Goal: Transaction & Acquisition: Purchase product/service

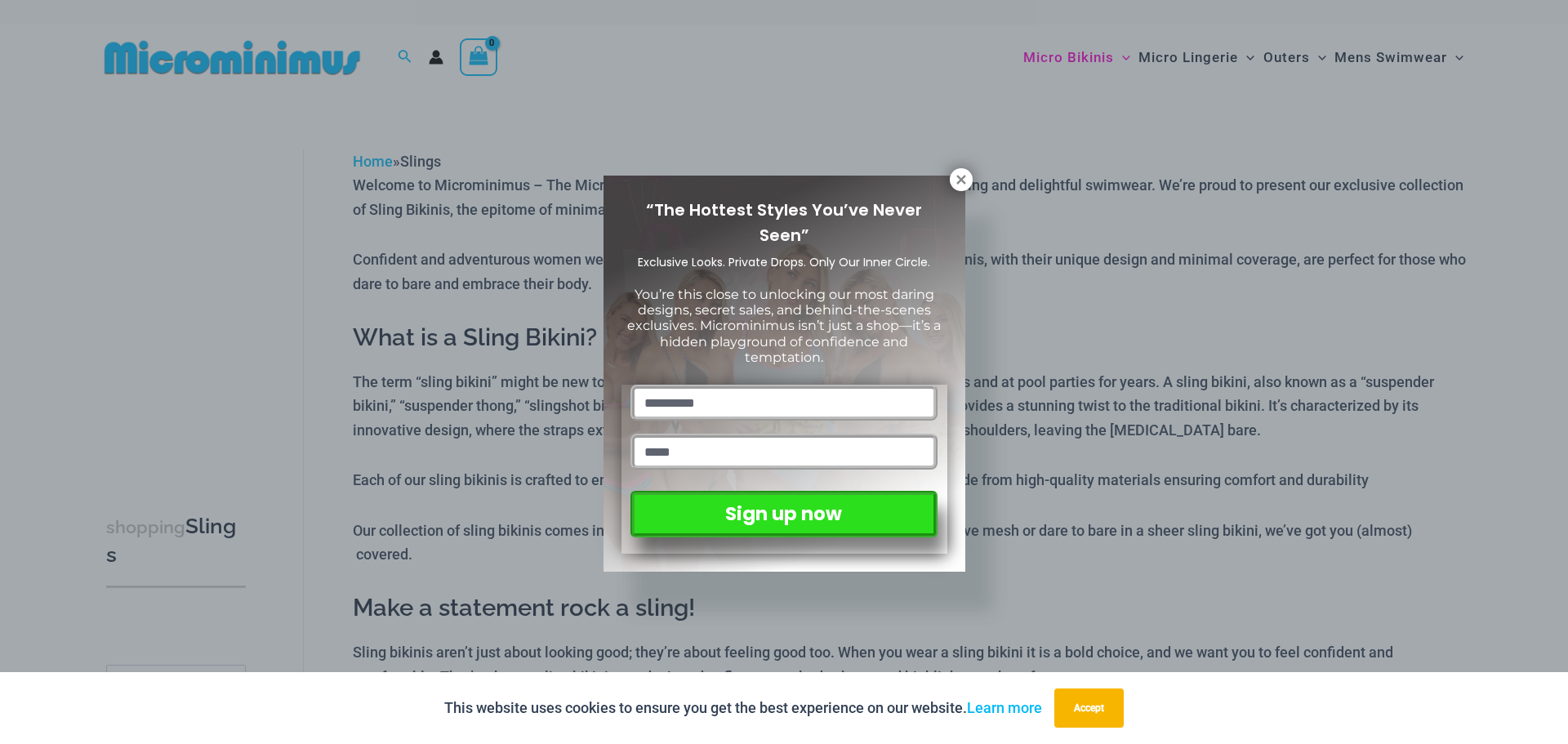
drag, startPoint x: 956, startPoint y: 177, endPoint x: 1011, endPoint y: 132, distance: 71.1
click at [956, 177] on icon at bounding box center [961, 179] width 14 height 14
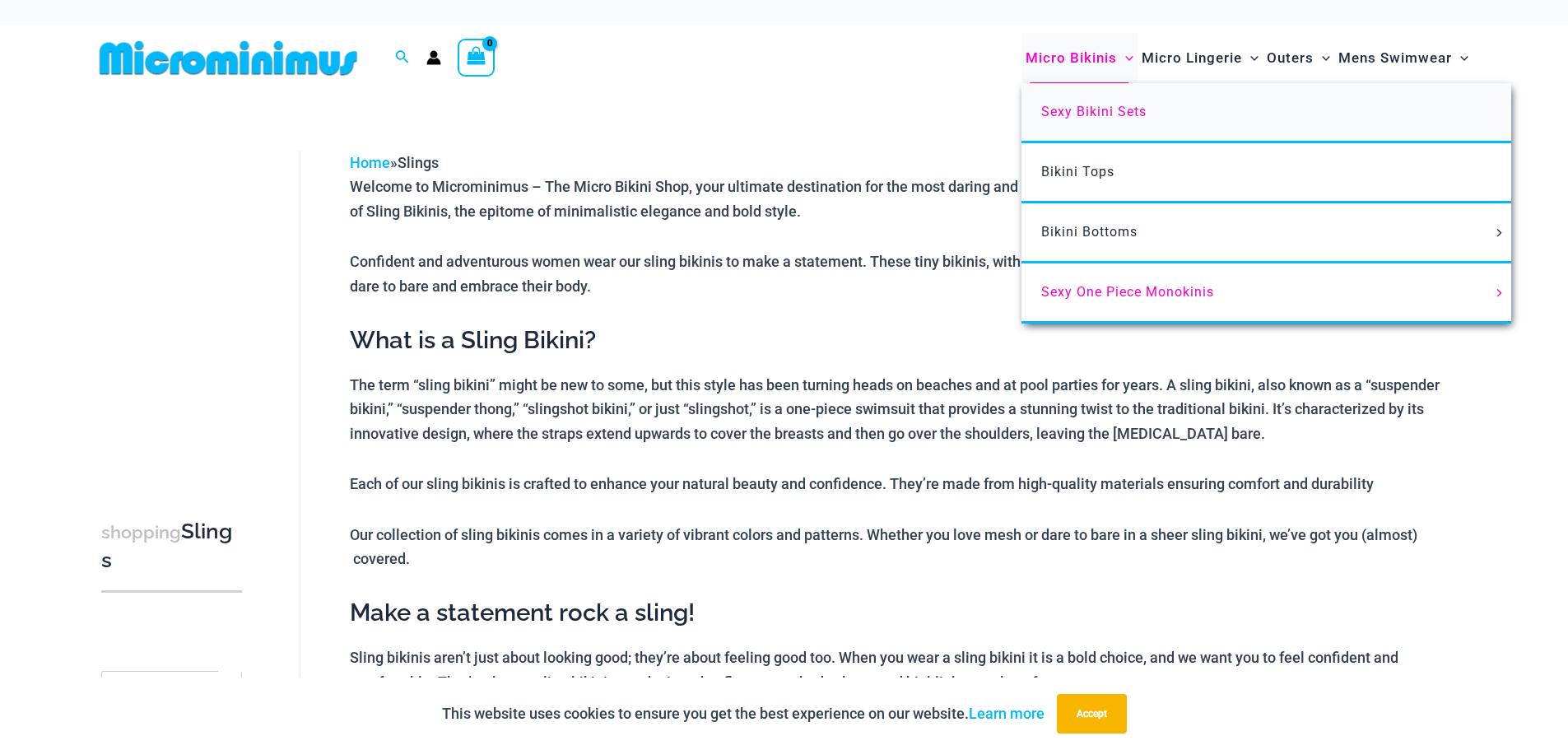
click at [1091, 110] on span "Sexy Bikini Sets" at bounding box center [1093, 111] width 105 height 15
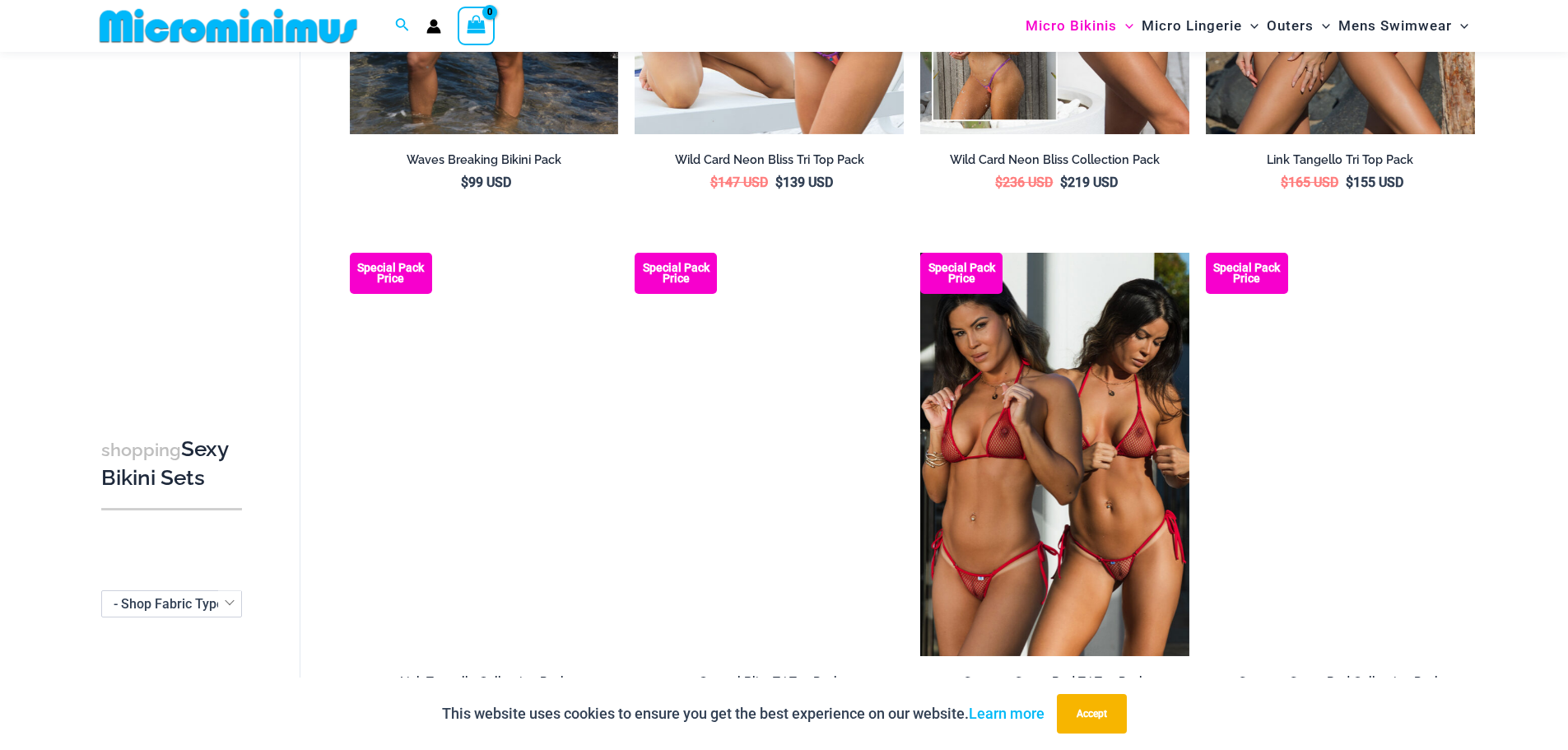
scroll to position [1056, 0]
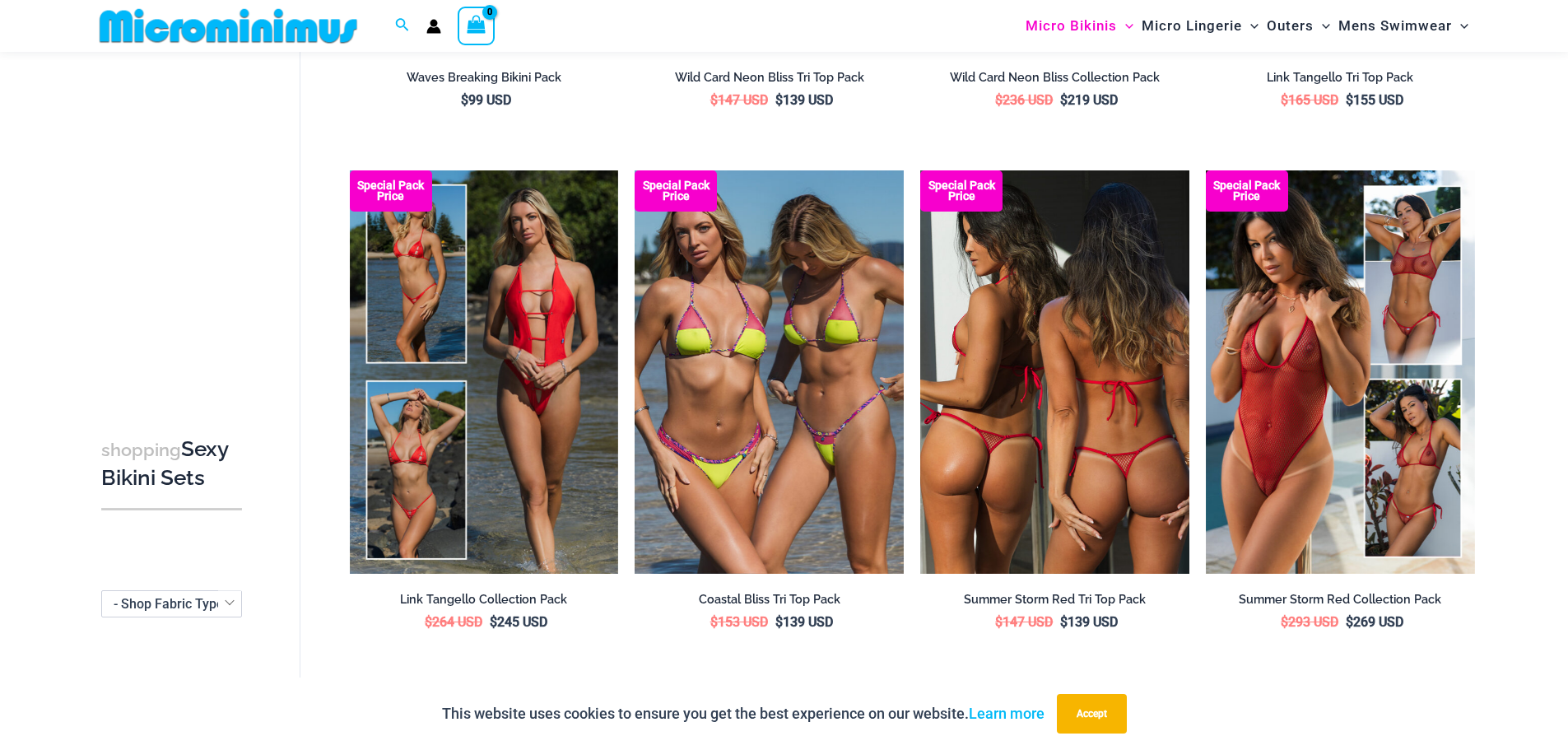
click at [1067, 478] on img at bounding box center [1055, 372] width 269 height 403
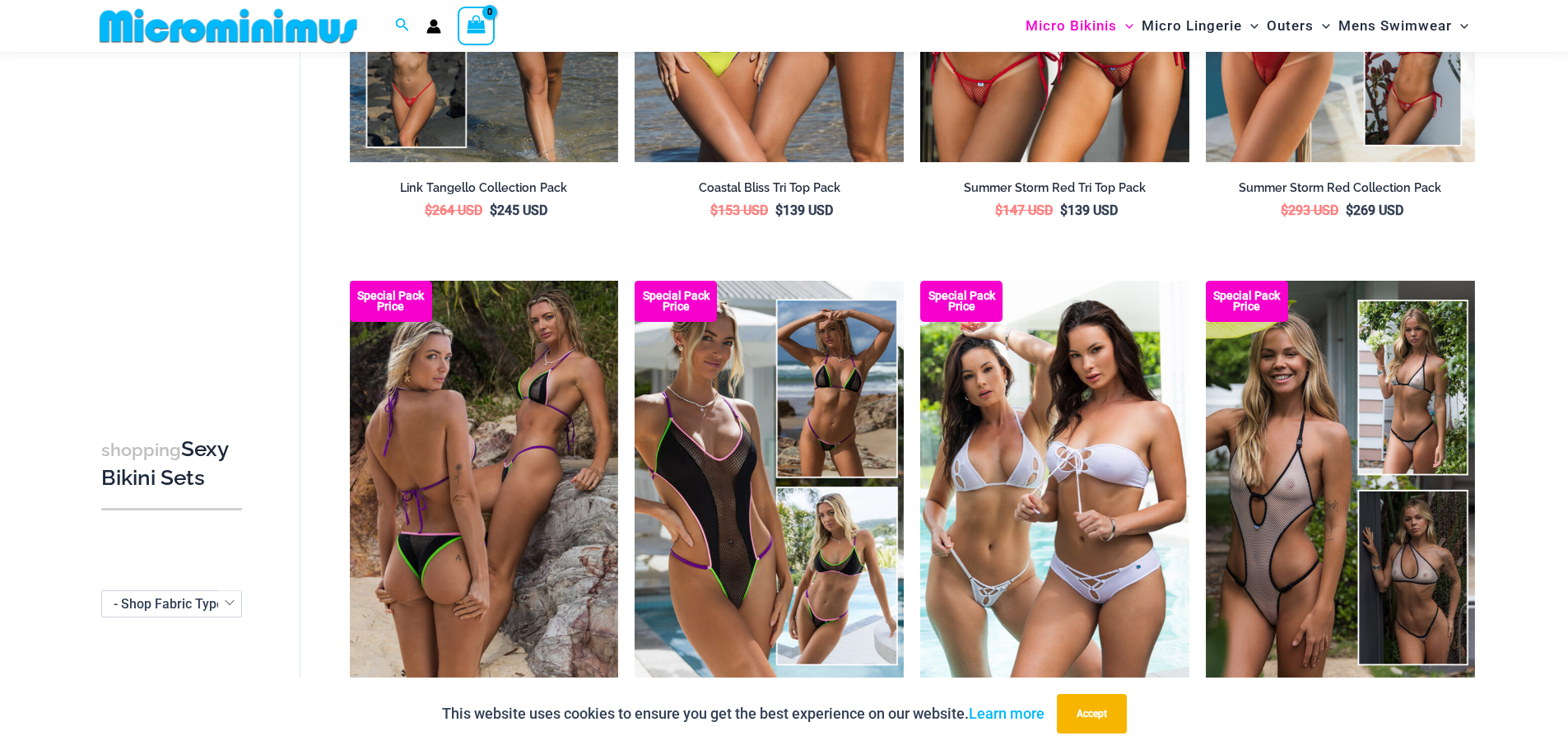
scroll to position [1632, 0]
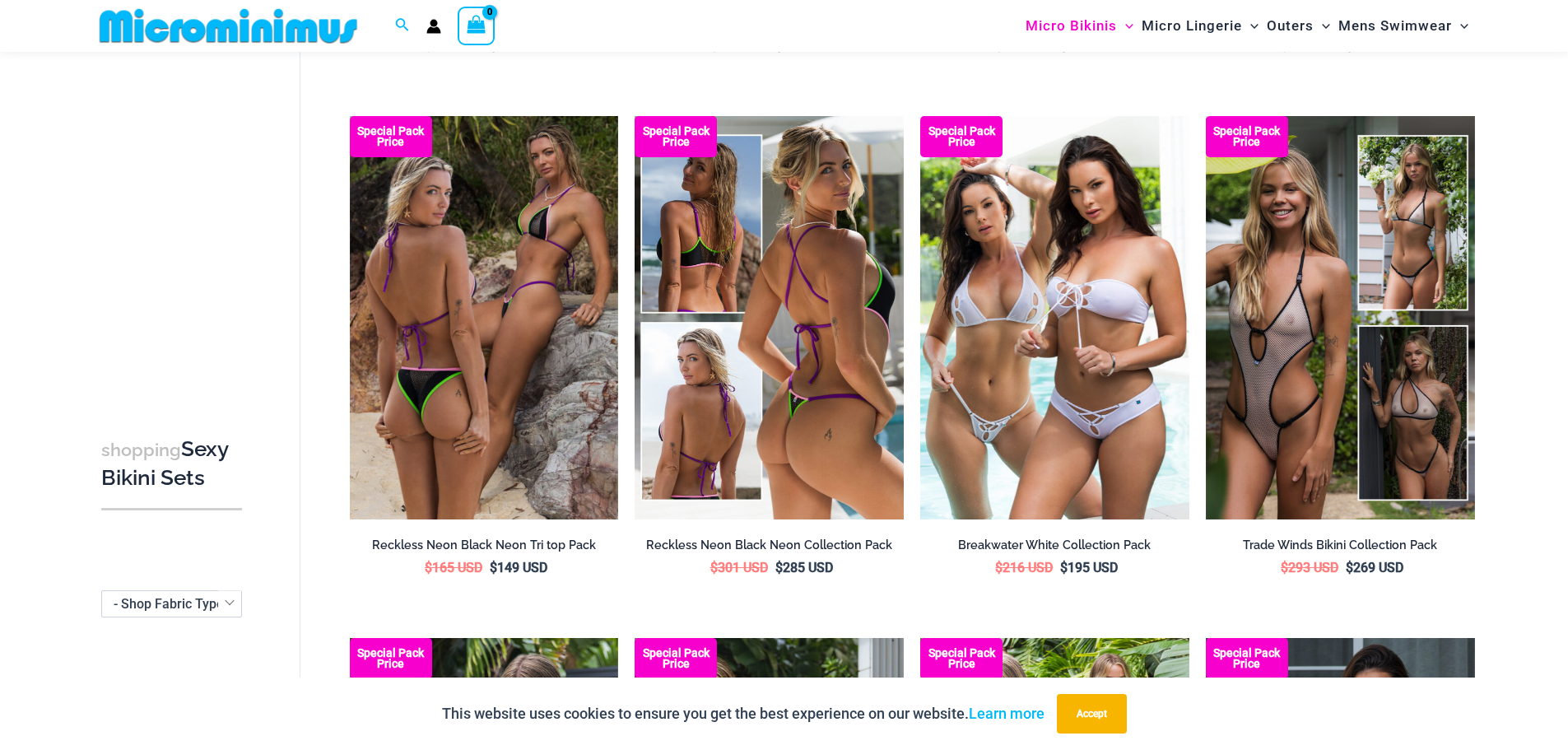
click at [820, 452] on img at bounding box center [769, 318] width 269 height 403
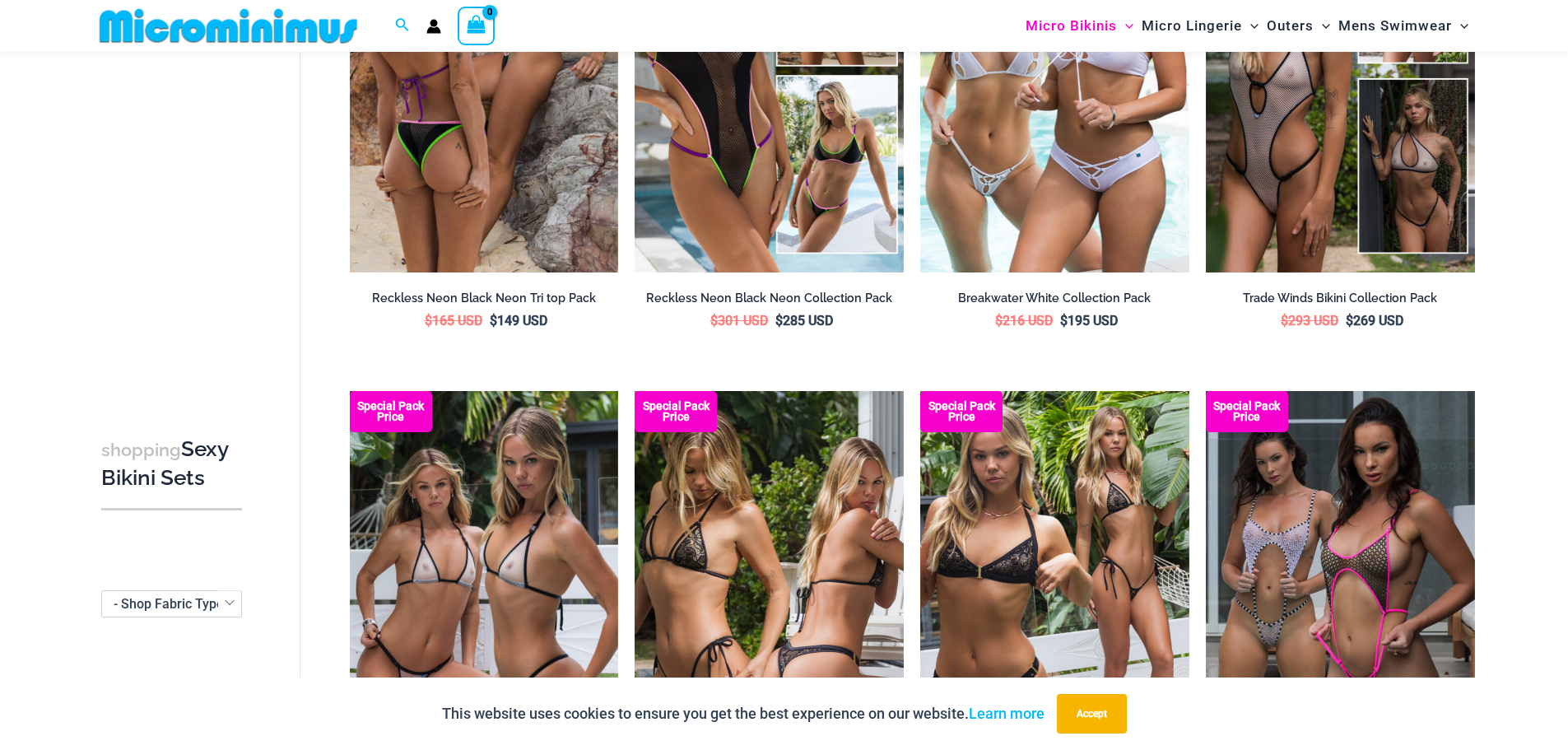
scroll to position [2126, 0]
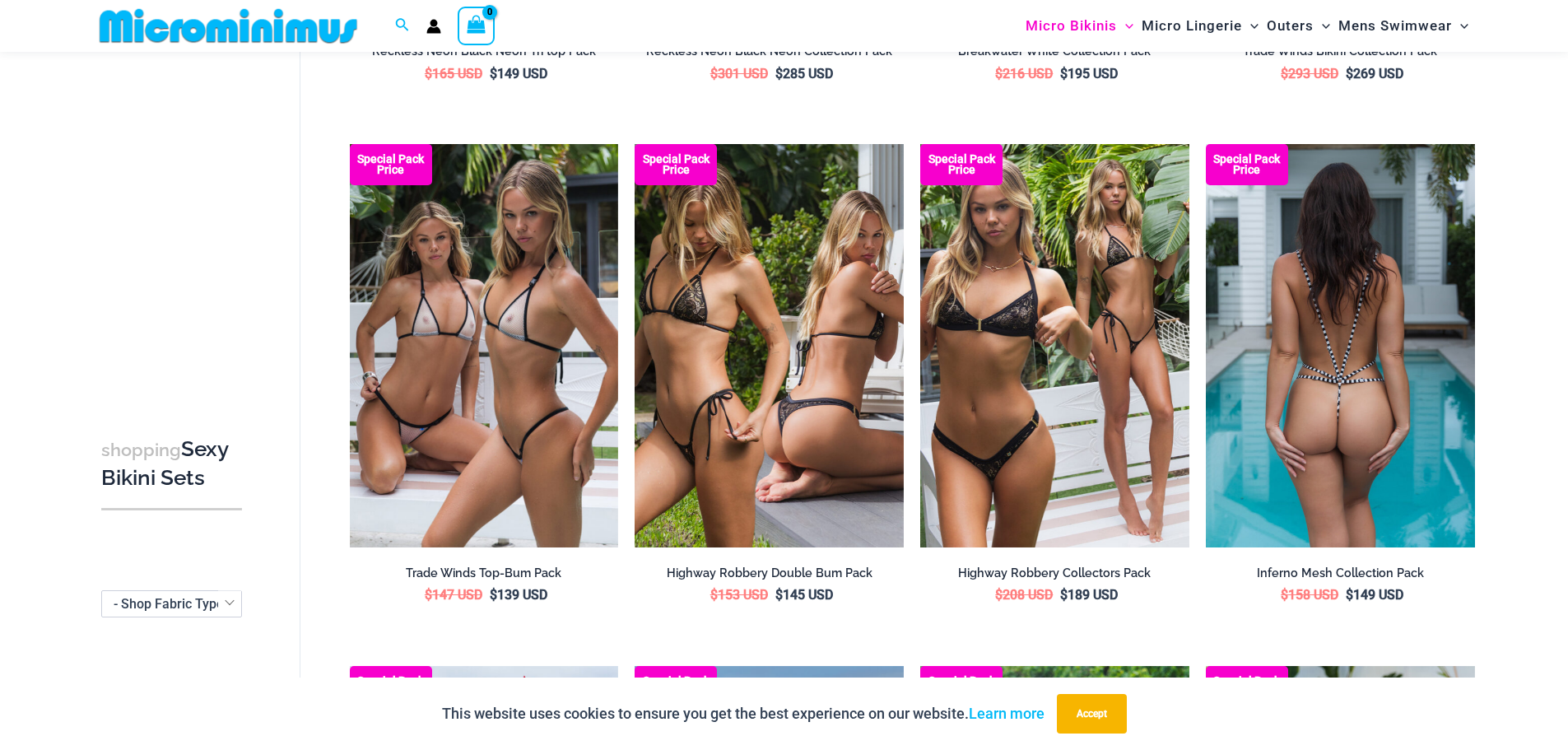
click at [1363, 431] on img at bounding box center [1340, 346] width 269 height 403
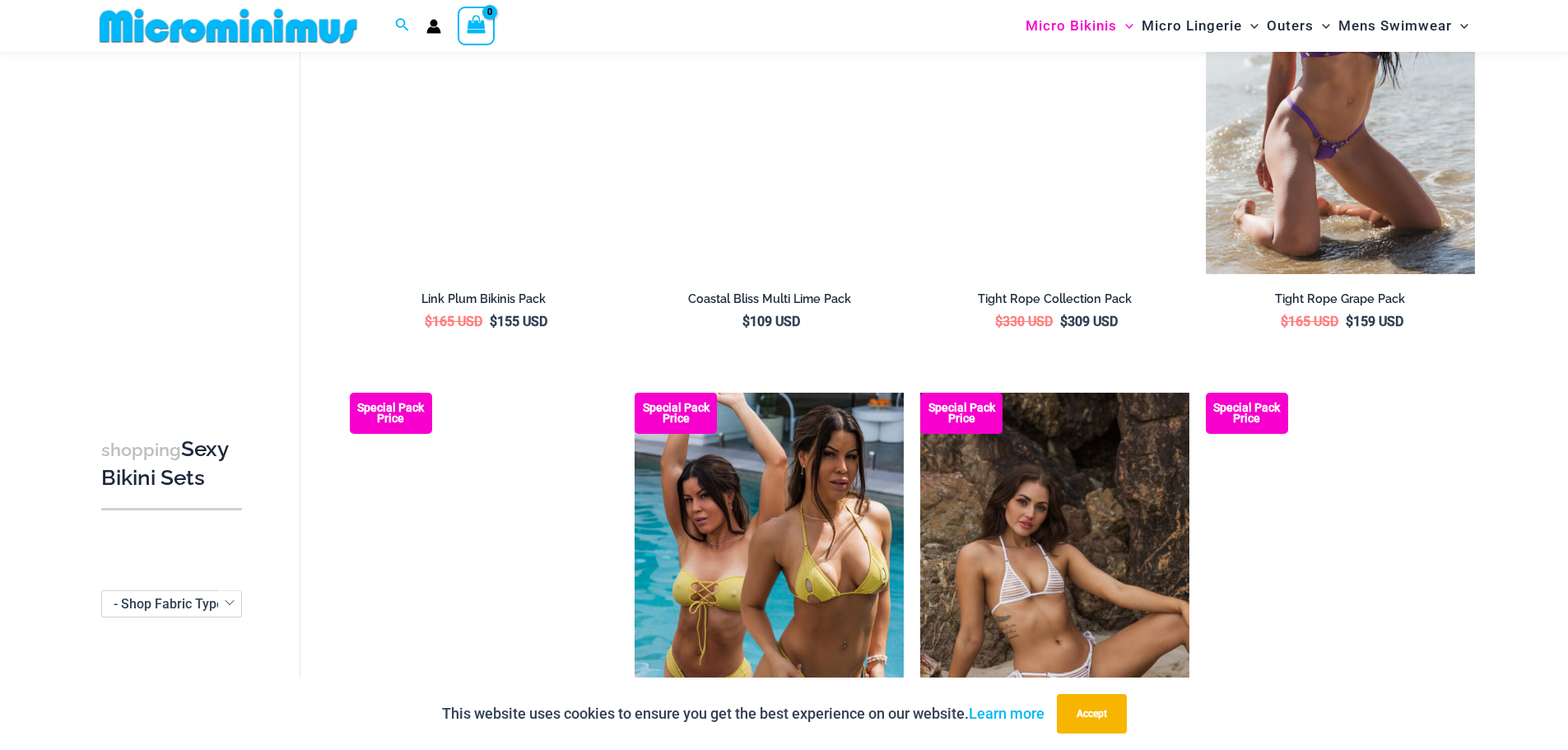
scroll to position [3773, 0]
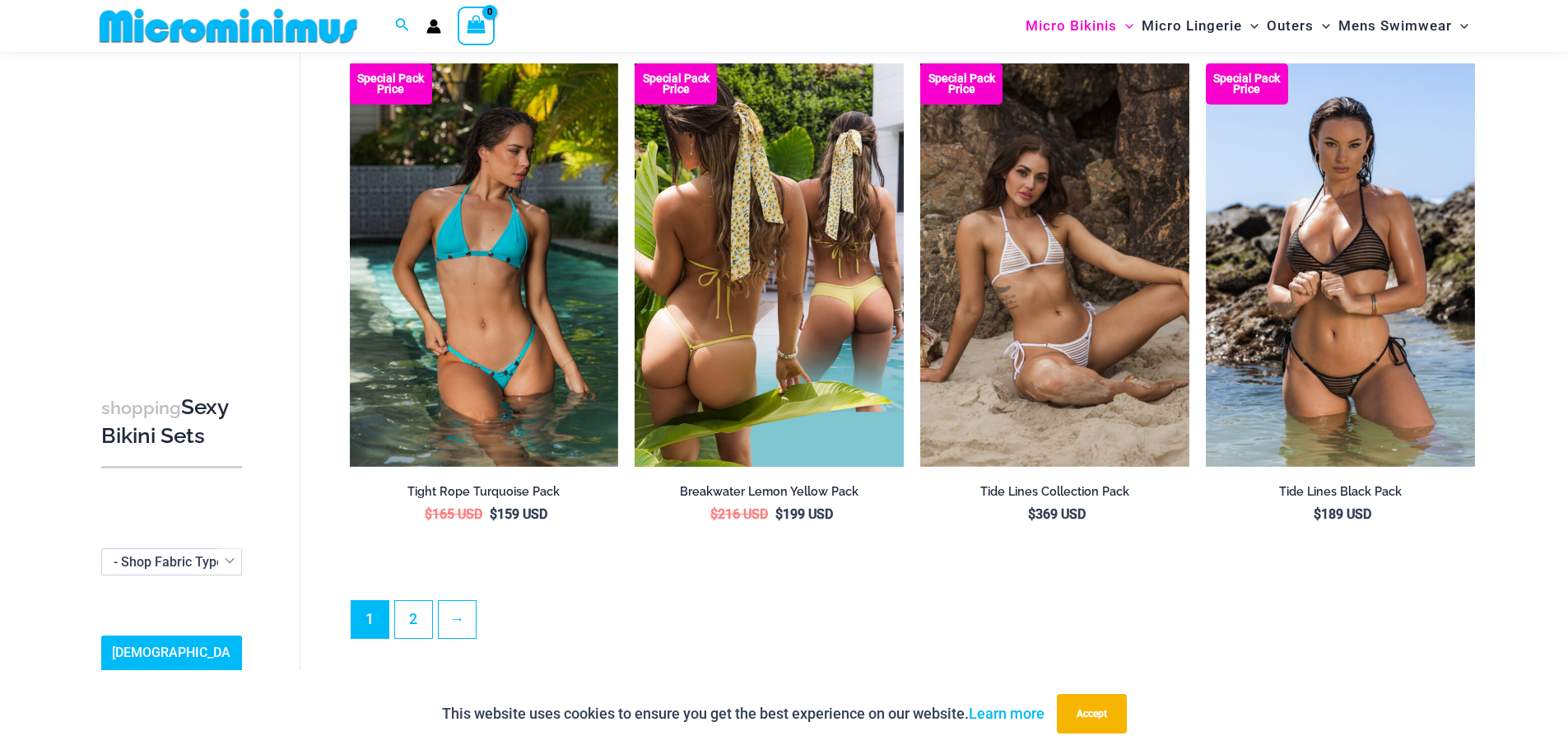
click at [783, 317] on img at bounding box center [769, 265] width 269 height 403
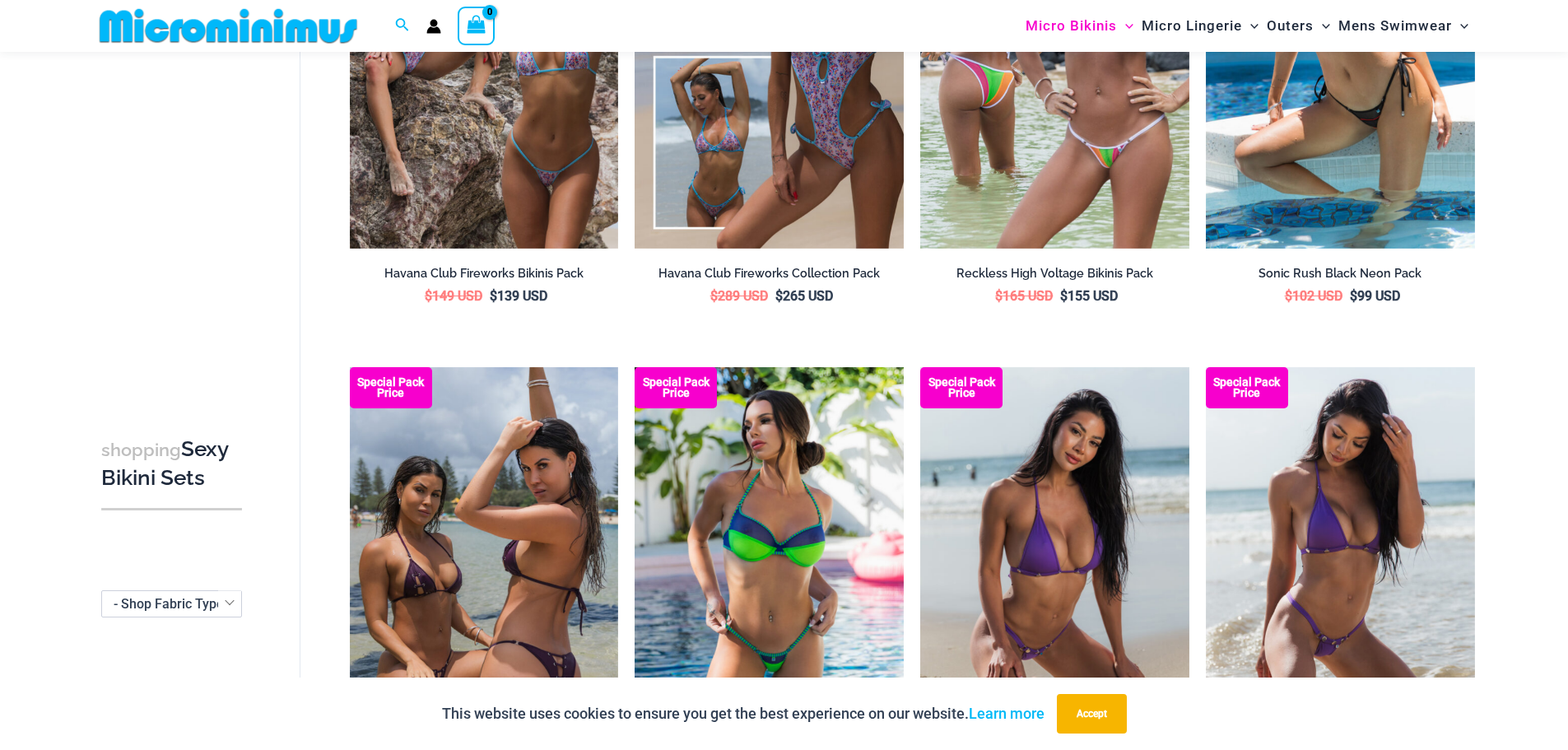
scroll to position [3194, 0]
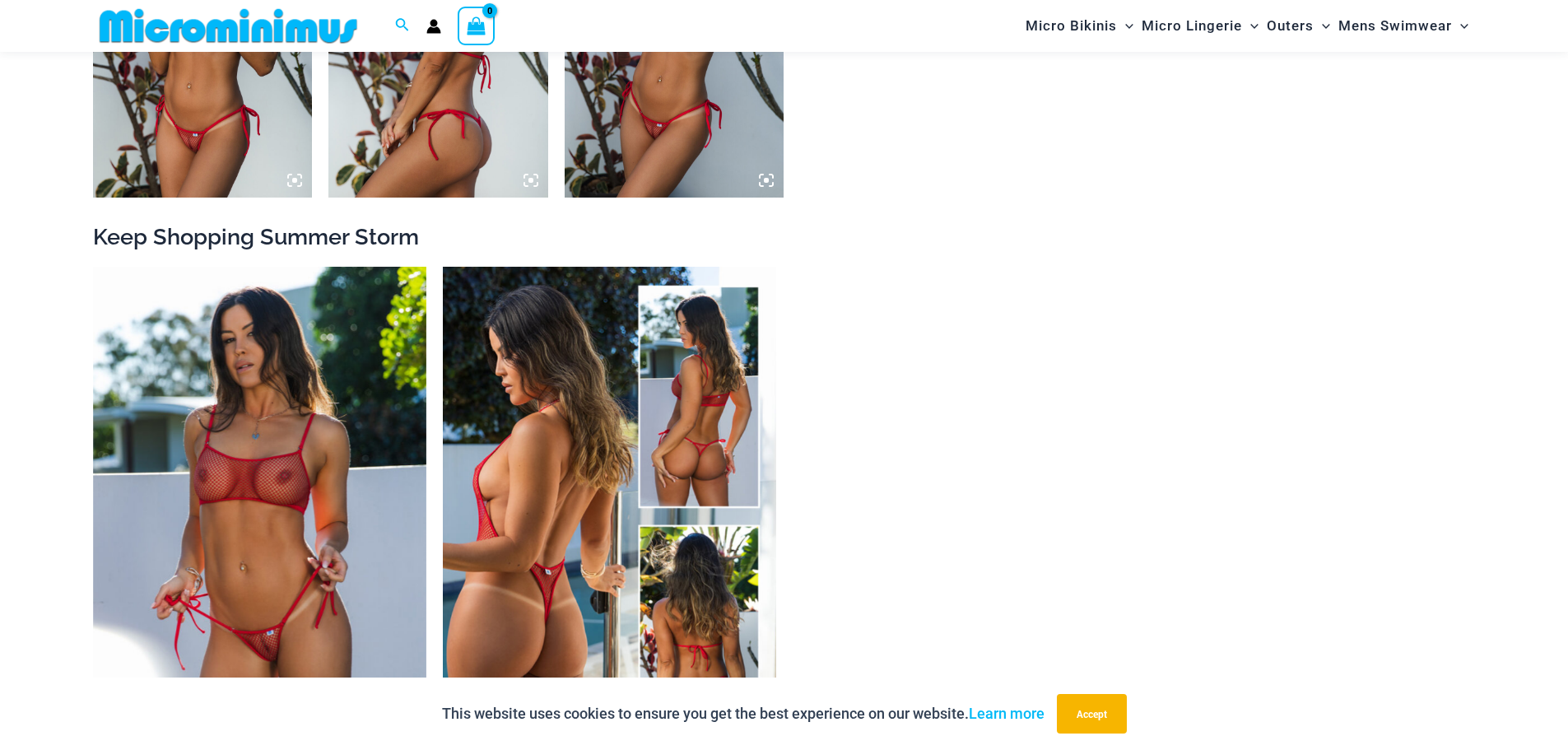
scroll to position [2538, 0]
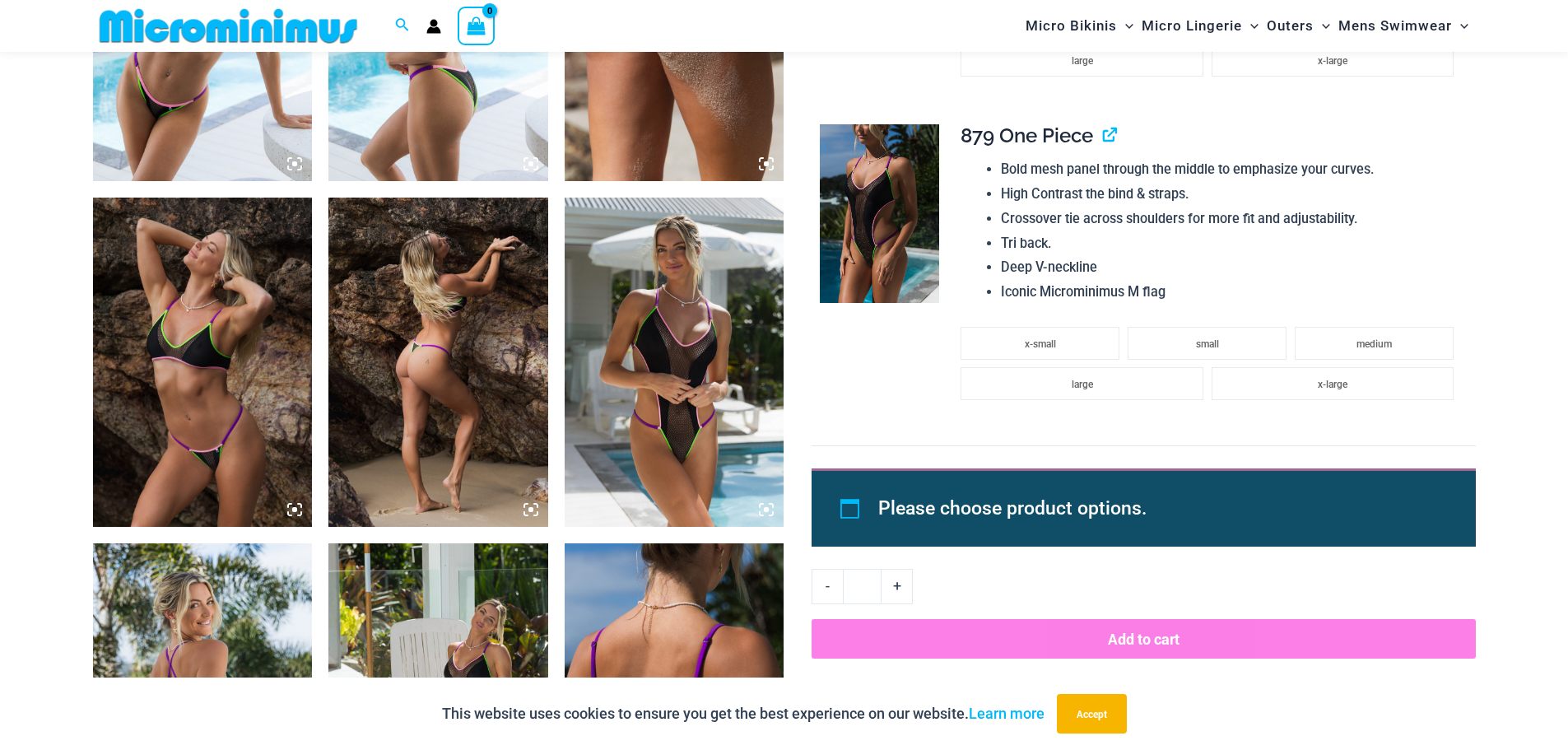
scroll to position [2373, 0]
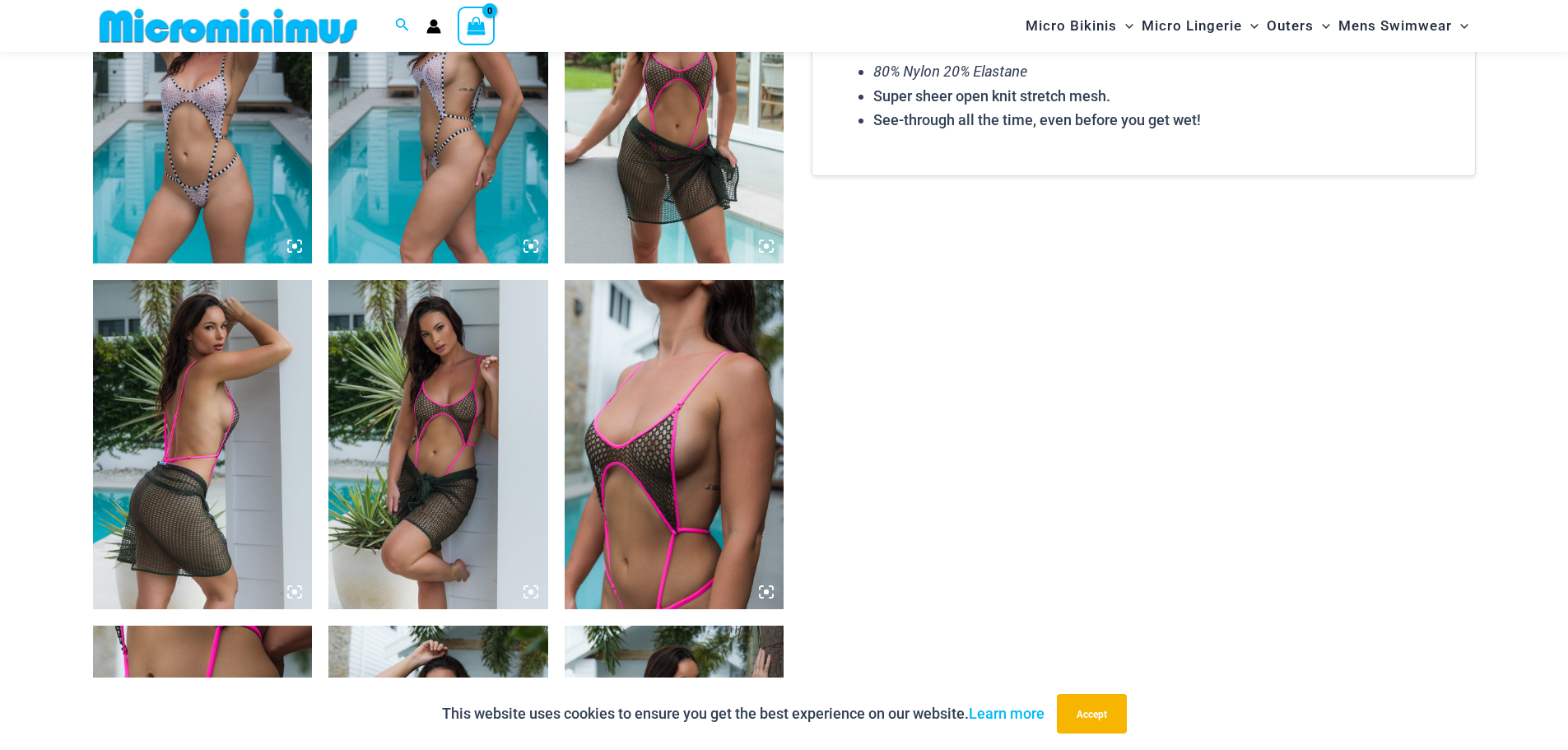
scroll to position [2208, 0]
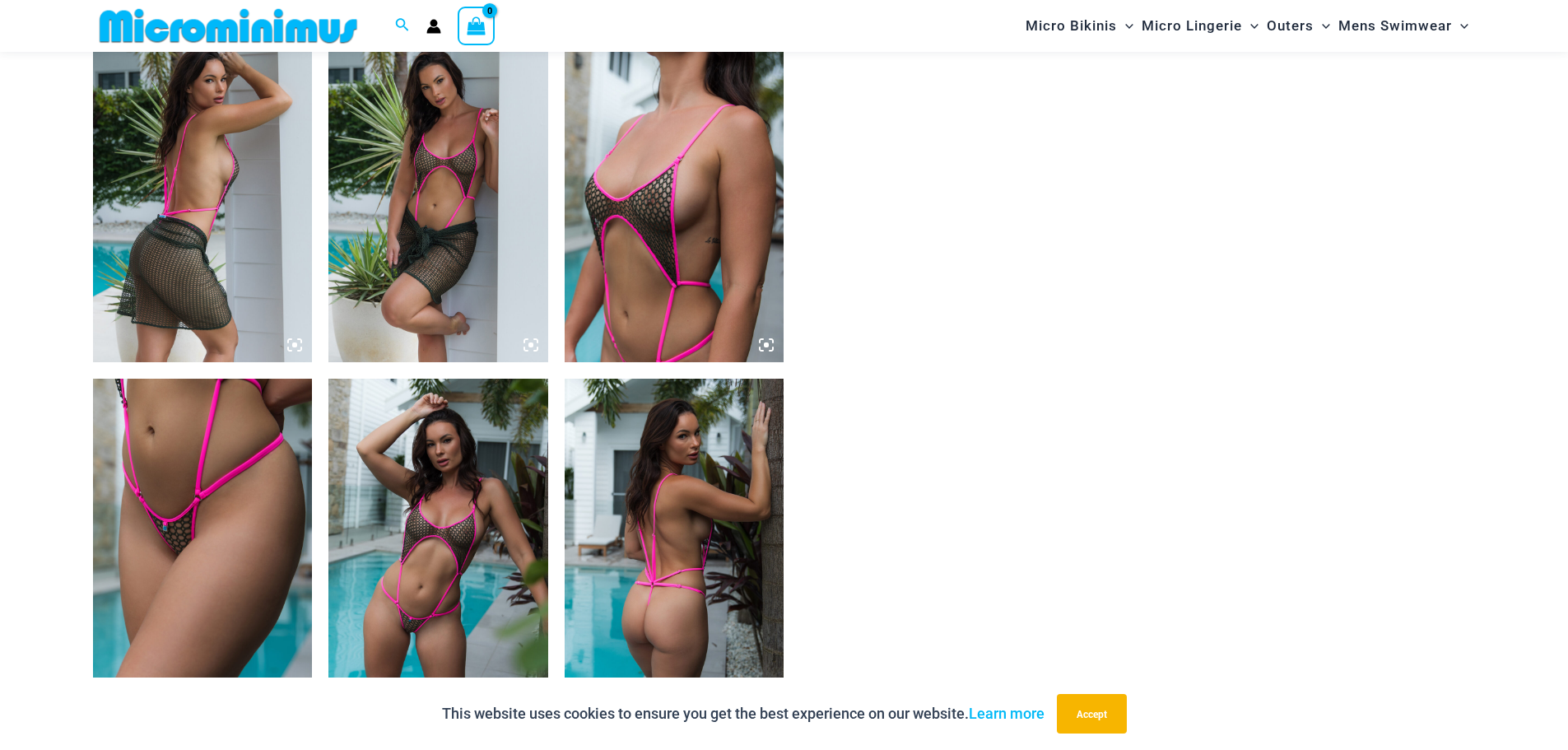
click at [677, 245] on img at bounding box center [674, 198] width 219 height 330
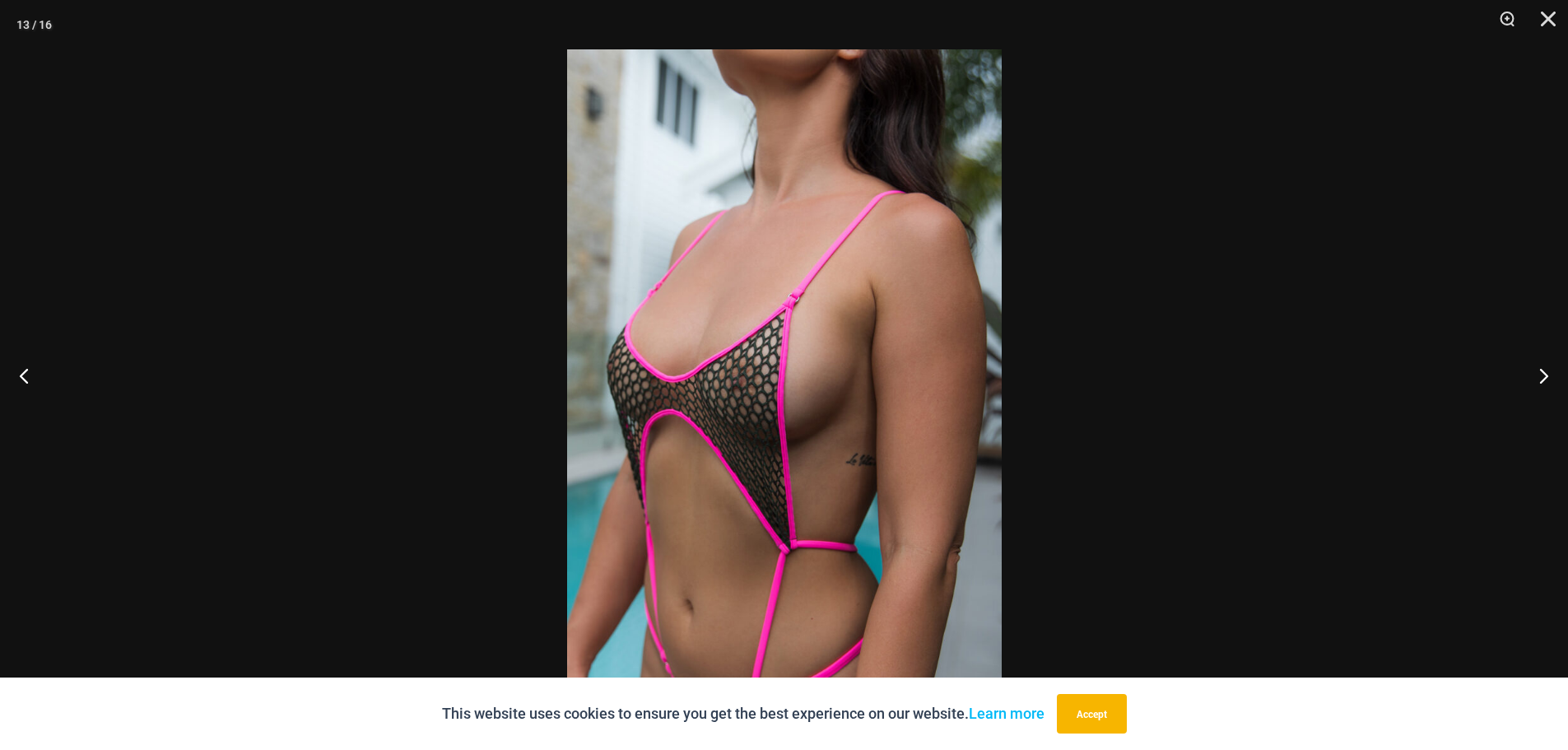
click at [799, 411] on img at bounding box center [784, 375] width 435 height 651
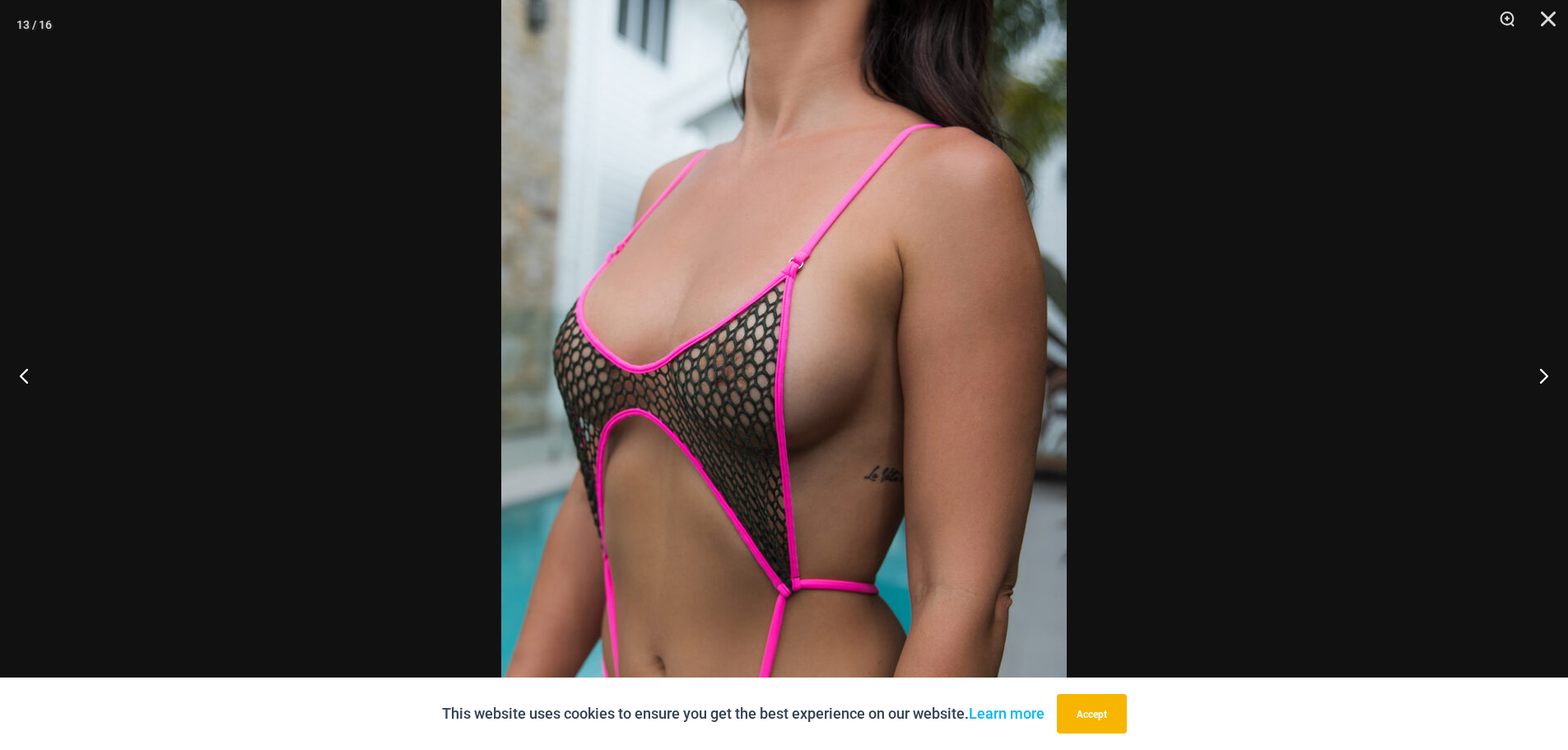
click at [799, 411] on img at bounding box center [784, 364] width 565 height 848
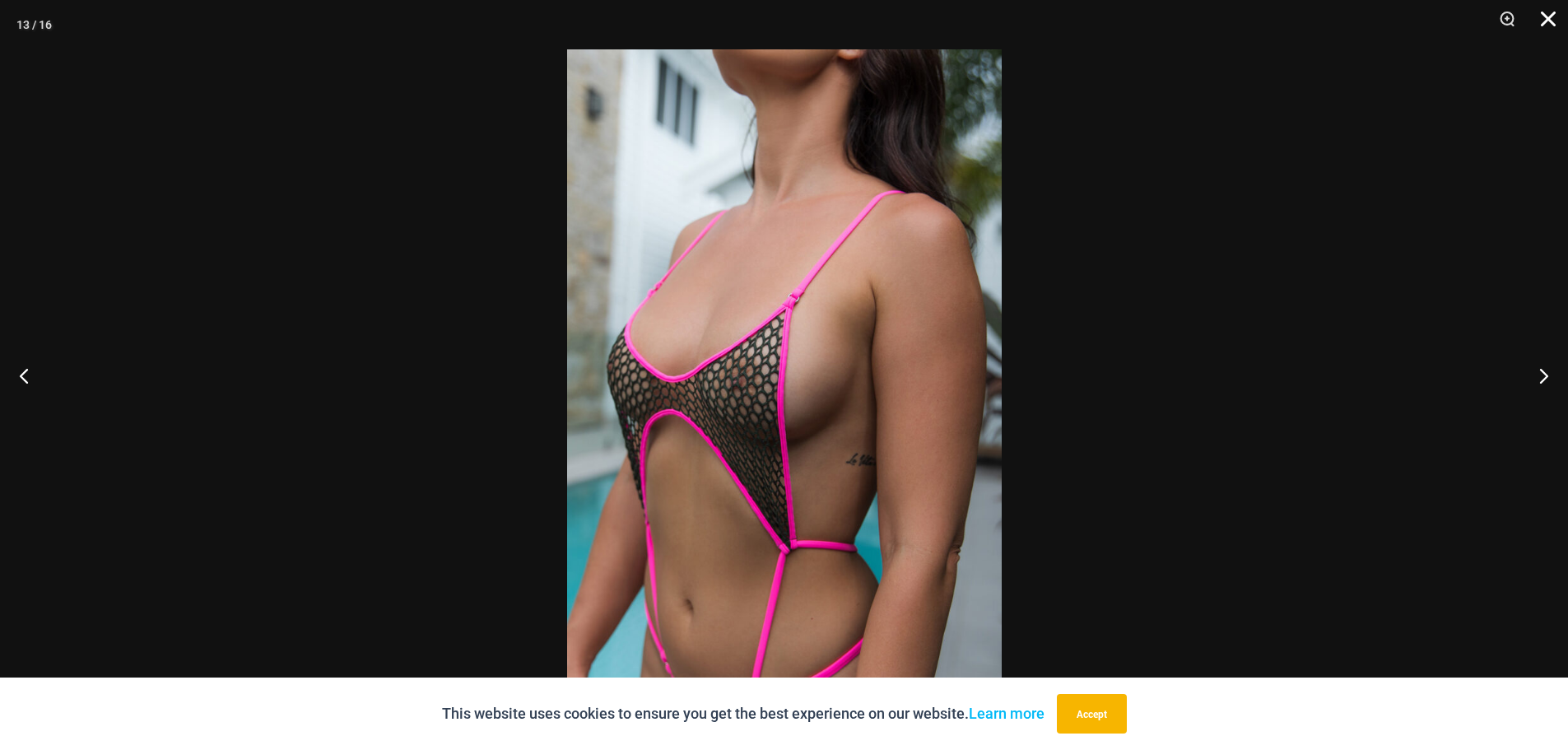
click at [1541, 24] on button "Close" at bounding box center [1542, 25] width 41 height 50
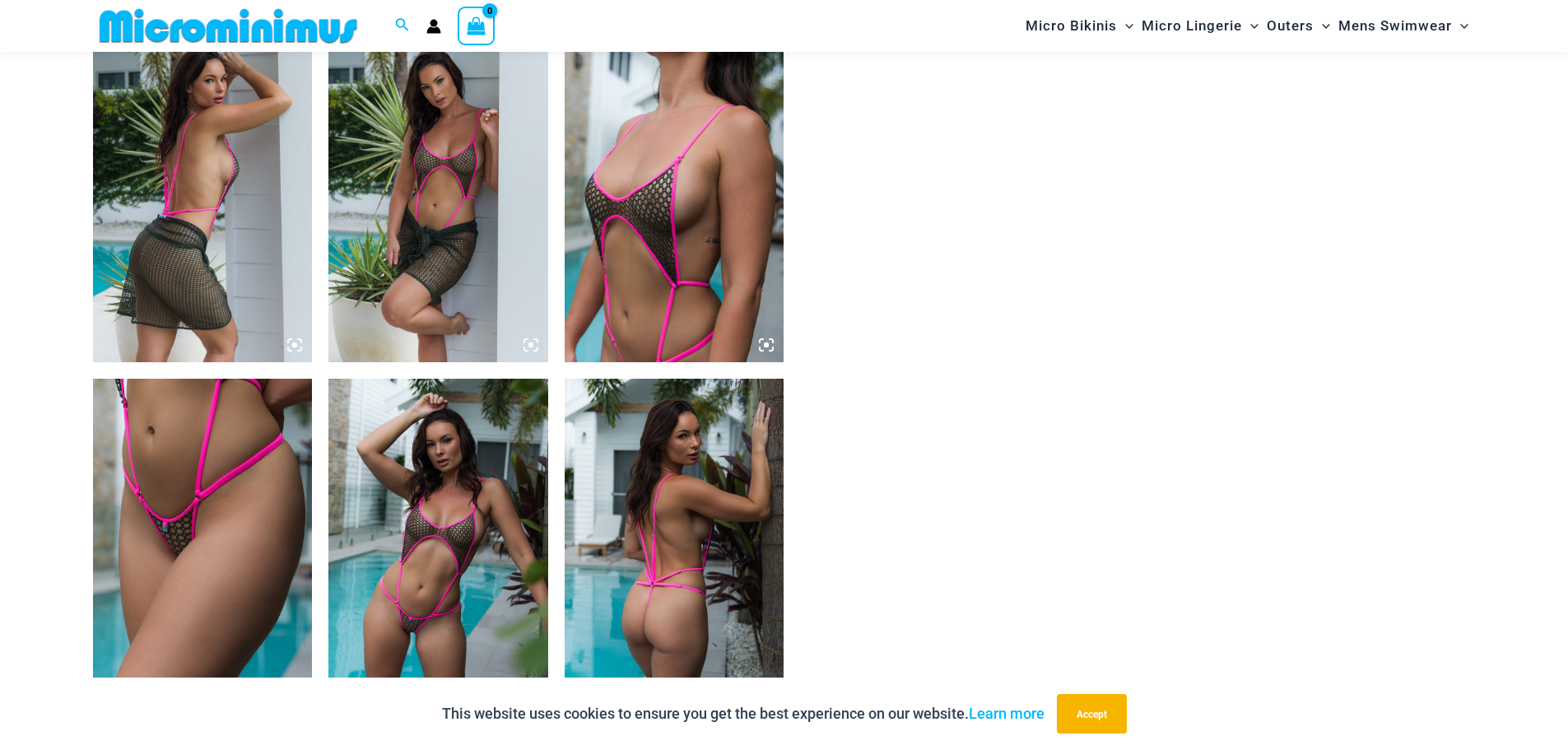
click at [435, 612] on img at bounding box center [438, 543] width 219 height 330
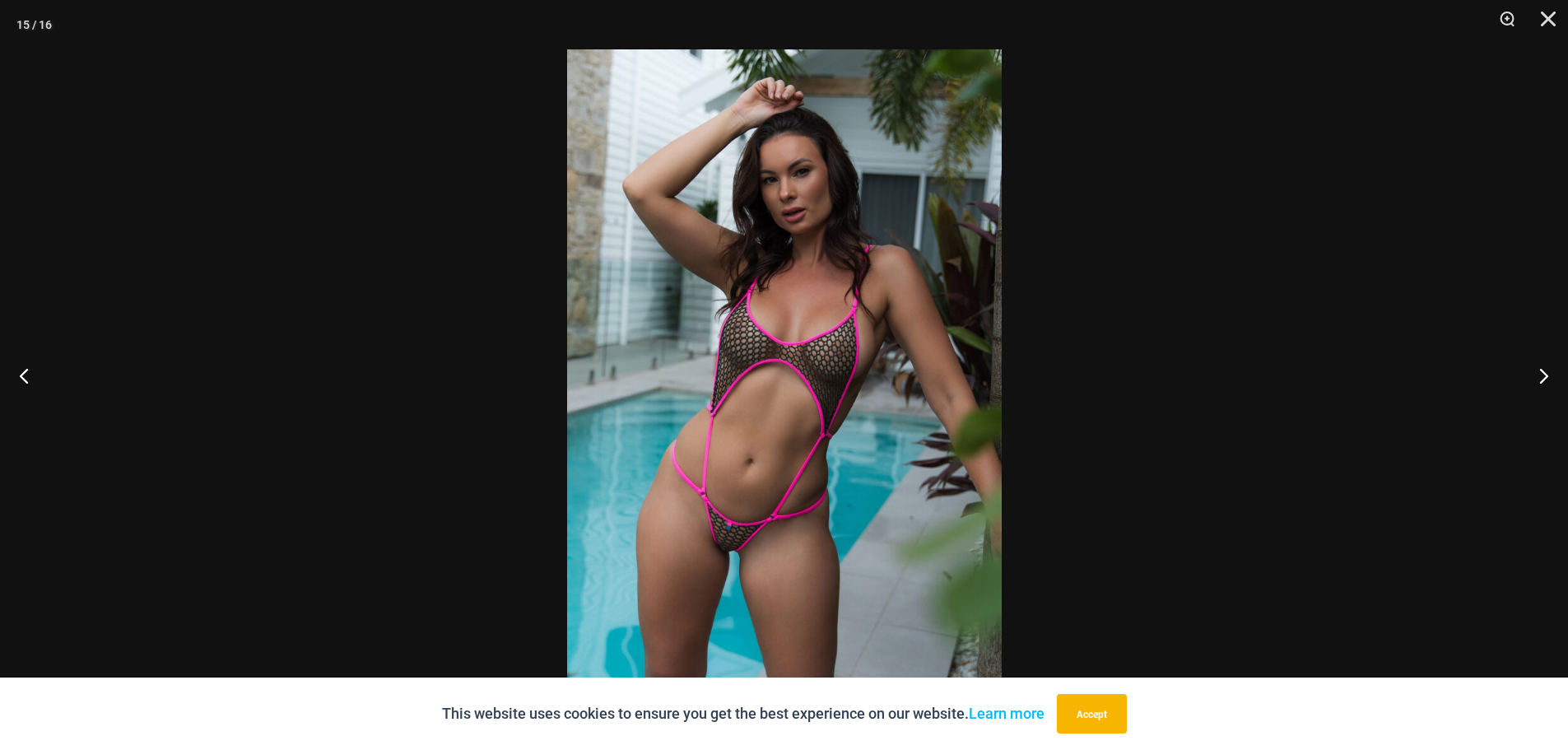
click at [755, 547] on img at bounding box center [784, 375] width 435 height 651
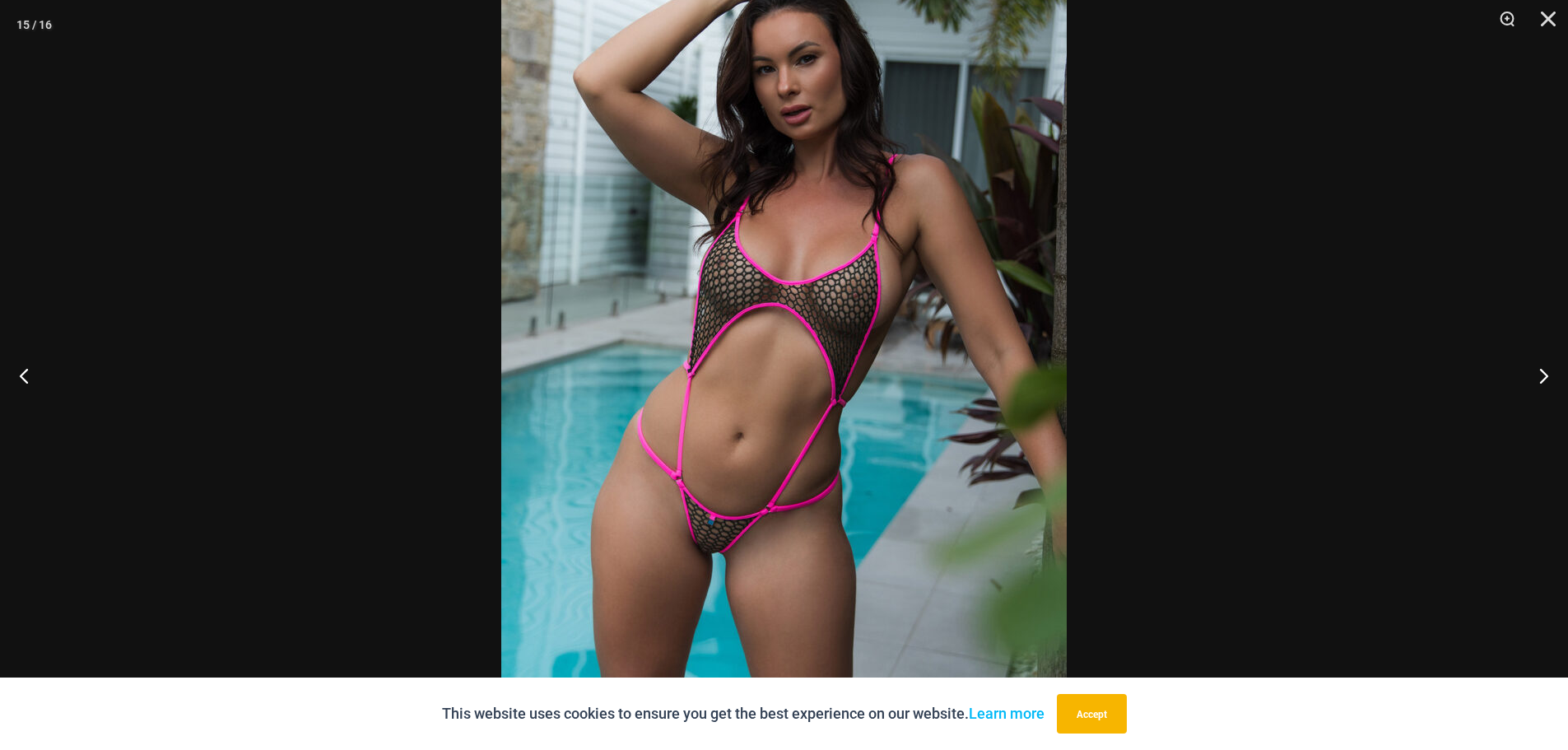
click at [756, 547] on img at bounding box center [784, 323] width 565 height 848
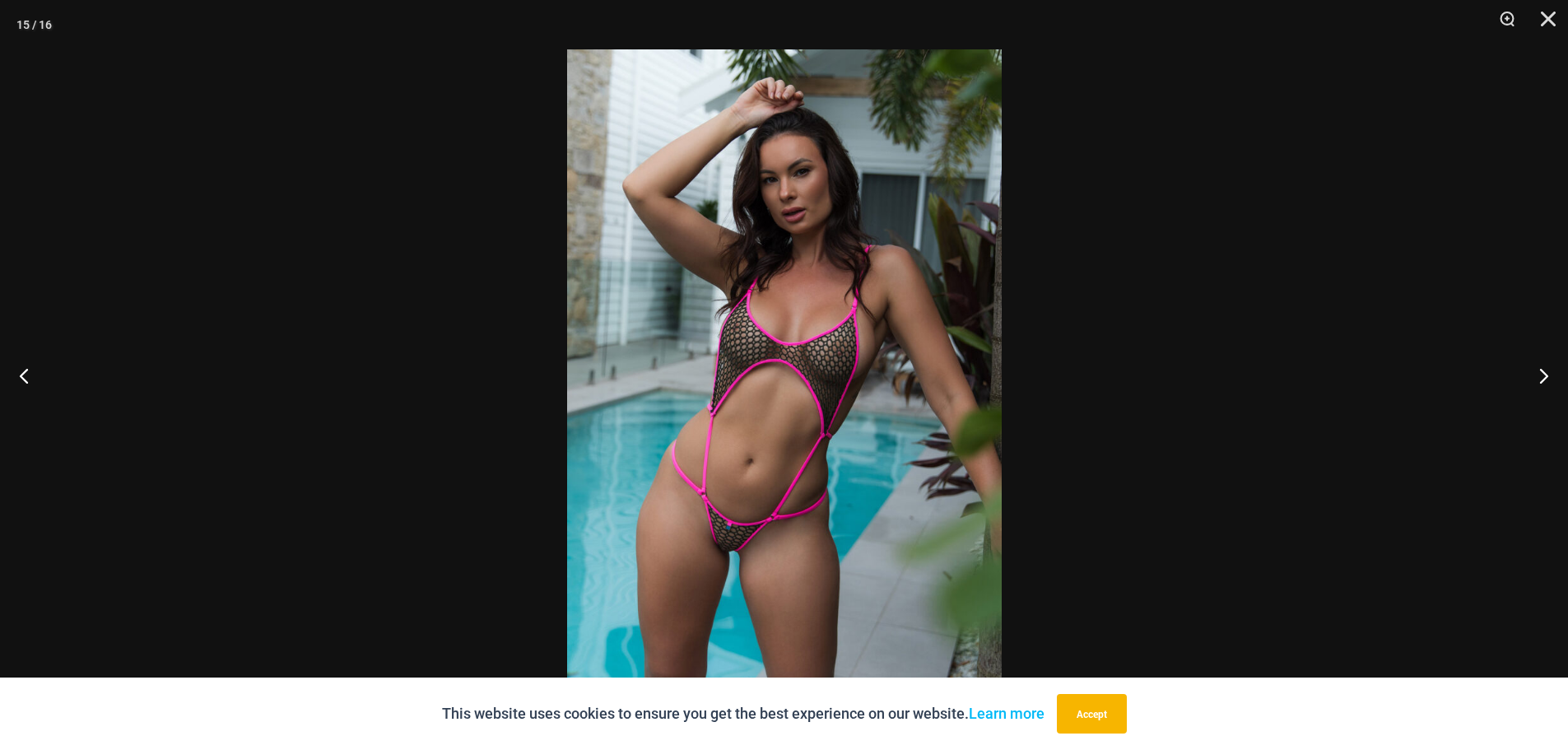
click at [758, 547] on img at bounding box center [784, 375] width 435 height 651
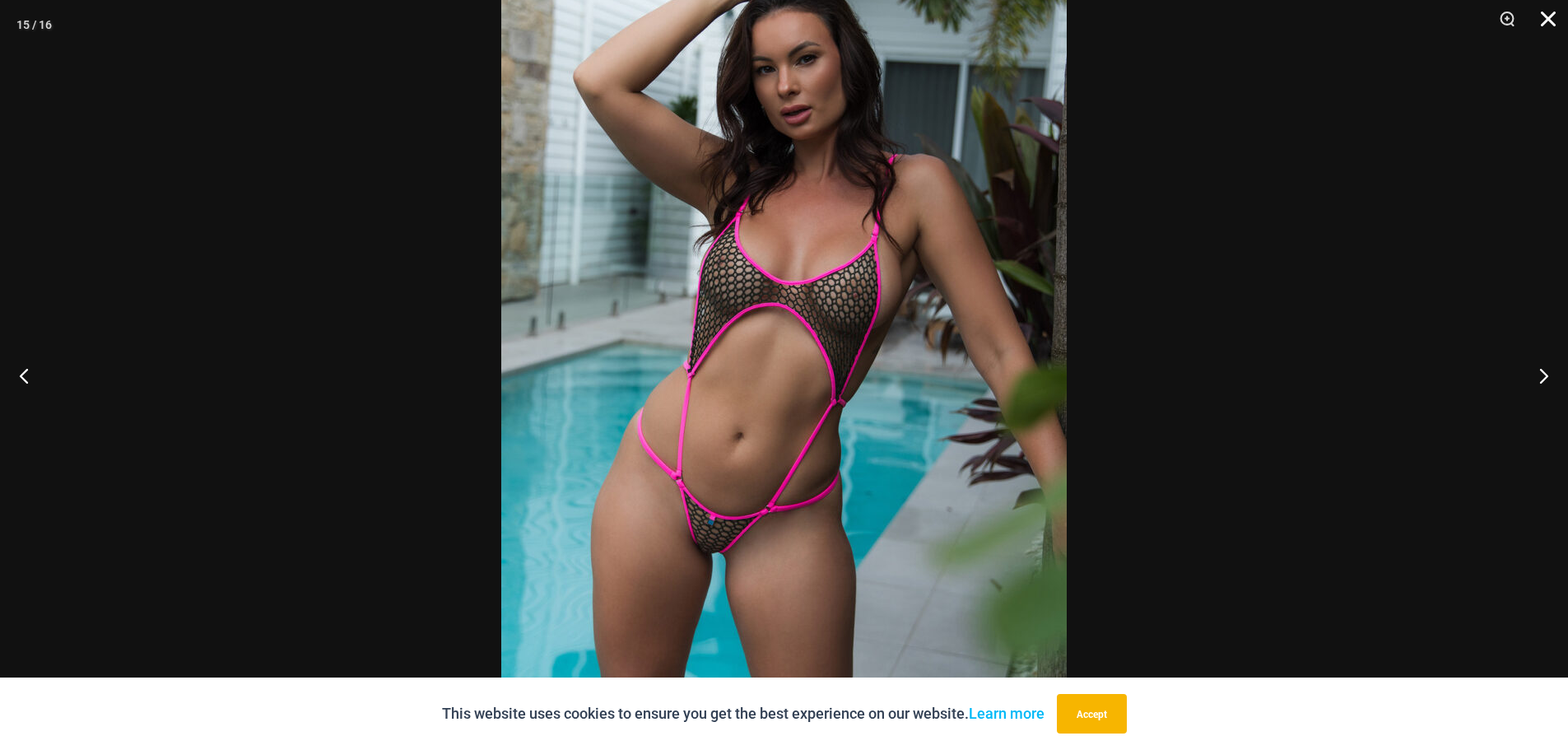
click at [1553, 18] on button "Close" at bounding box center [1542, 25] width 41 height 50
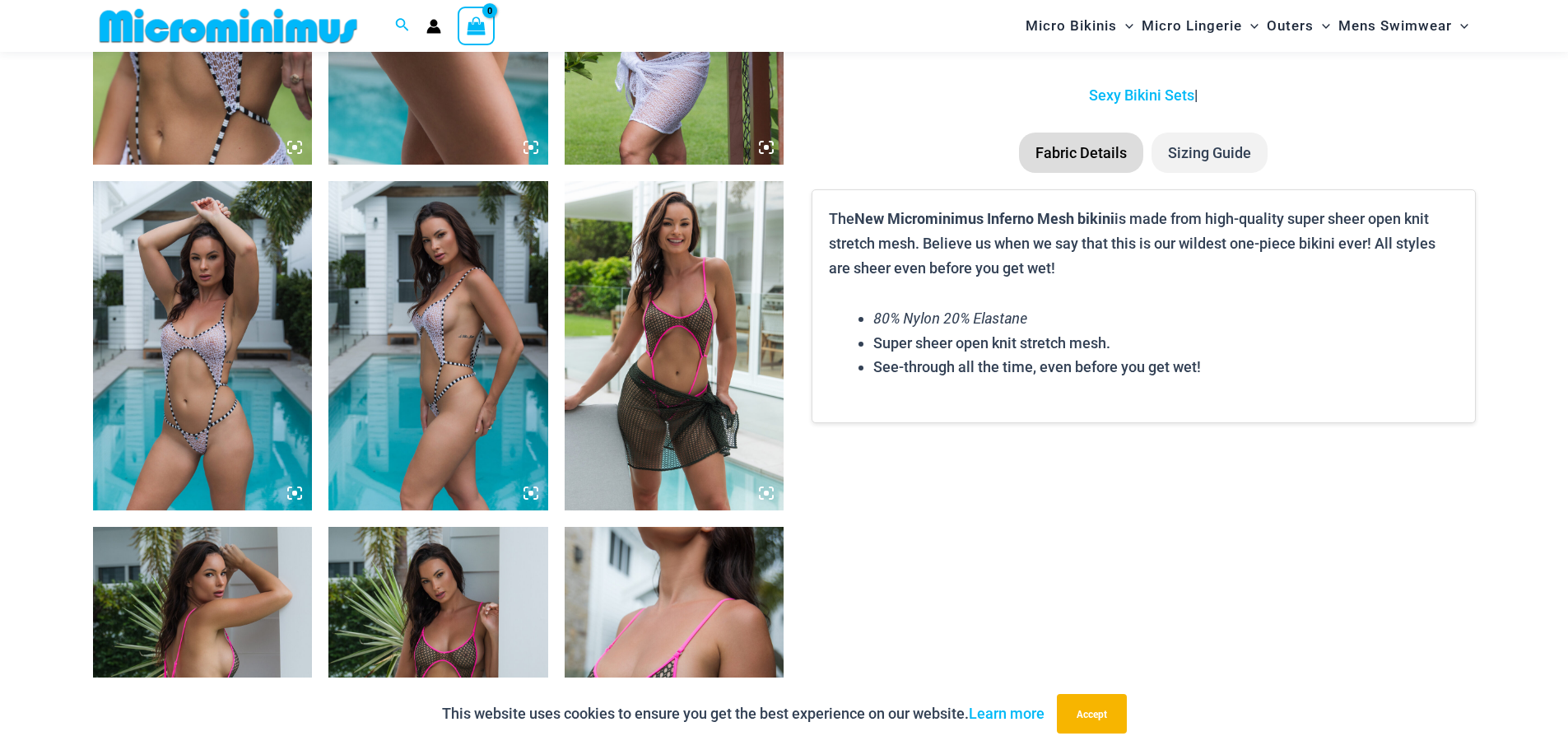
drag, startPoint x: 771, startPoint y: 325, endPoint x: 749, endPoint y: 293, distance: 38.8
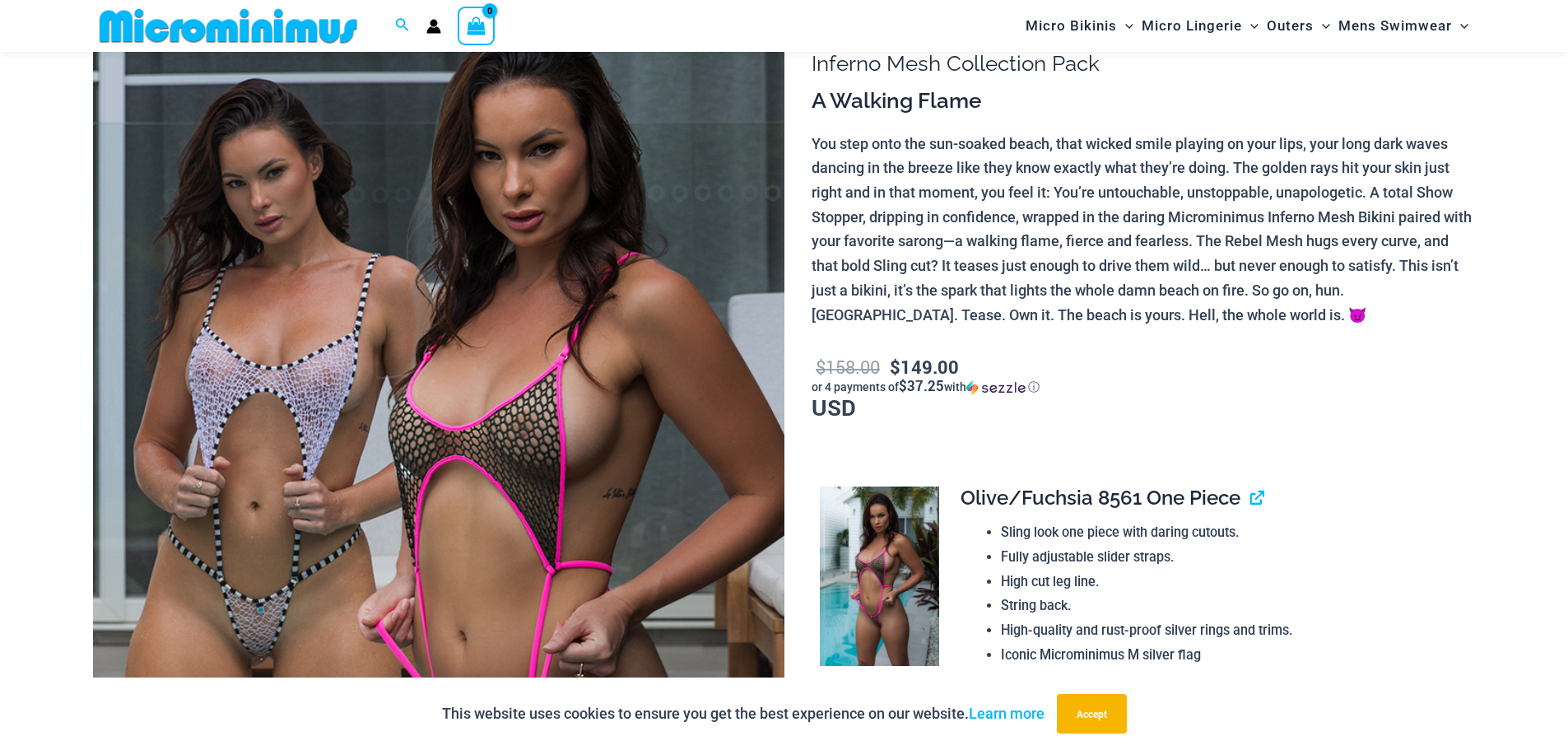
scroll to position [0, 0]
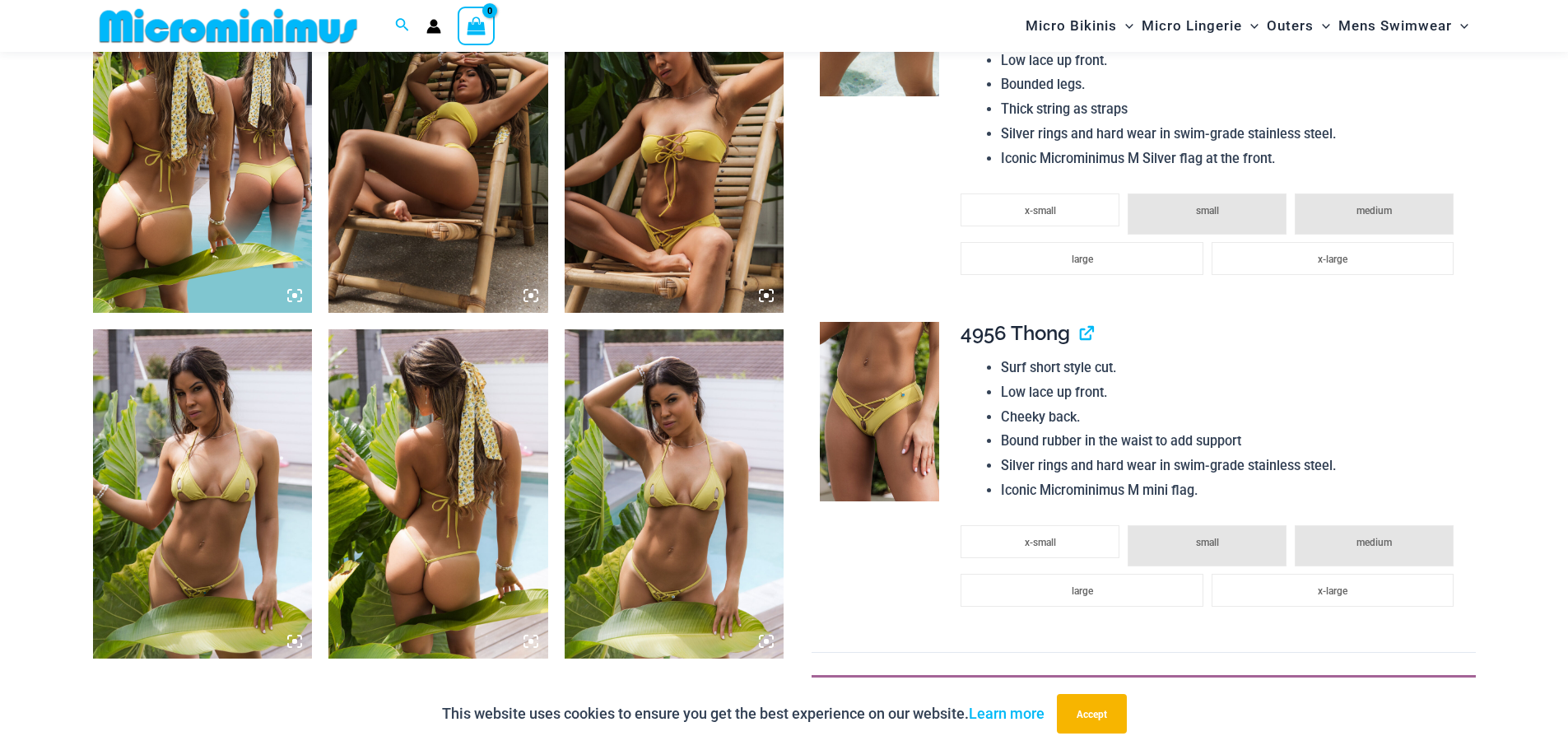
scroll to position [1303, 0]
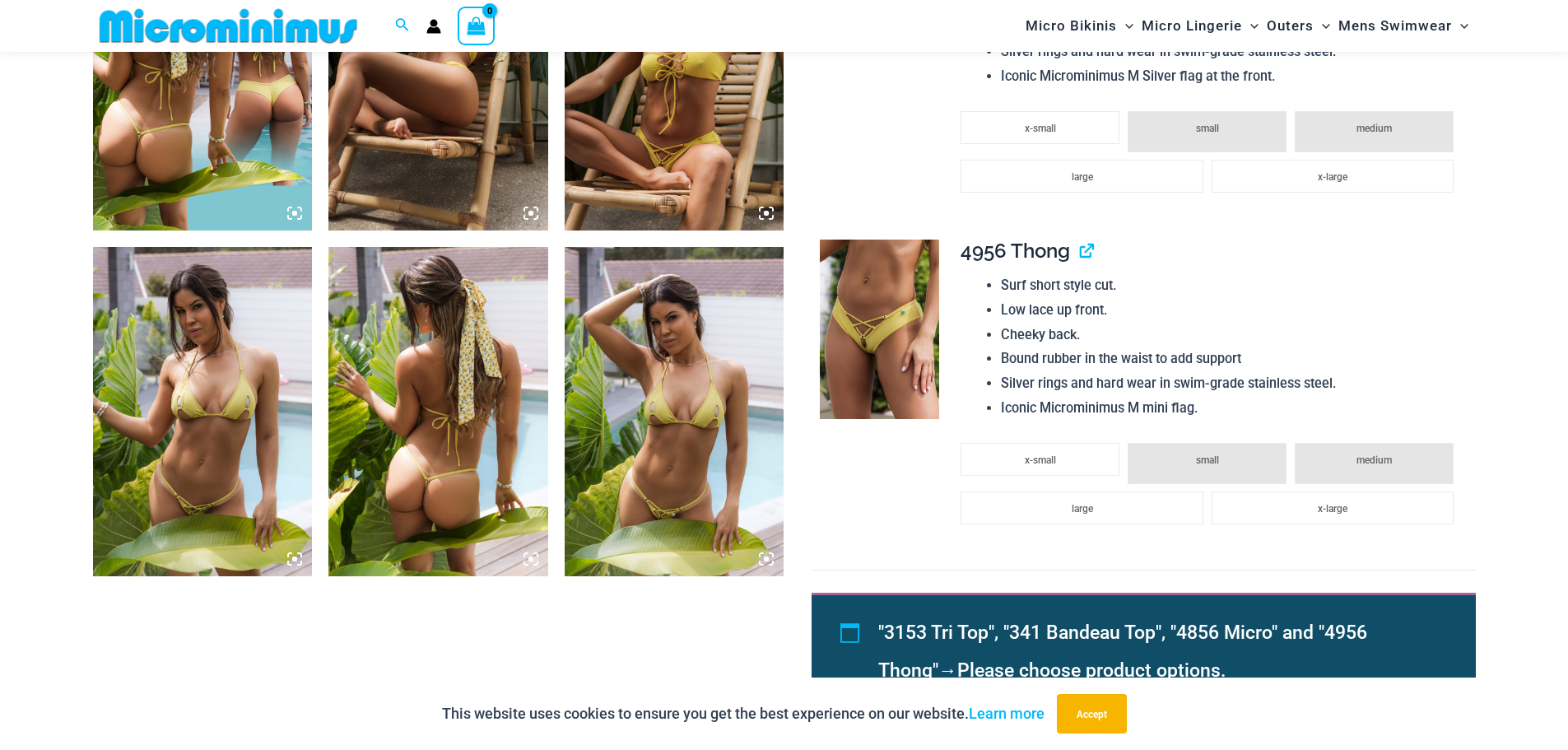
click at [183, 482] on img at bounding box center [202, 412] width 219 height 330
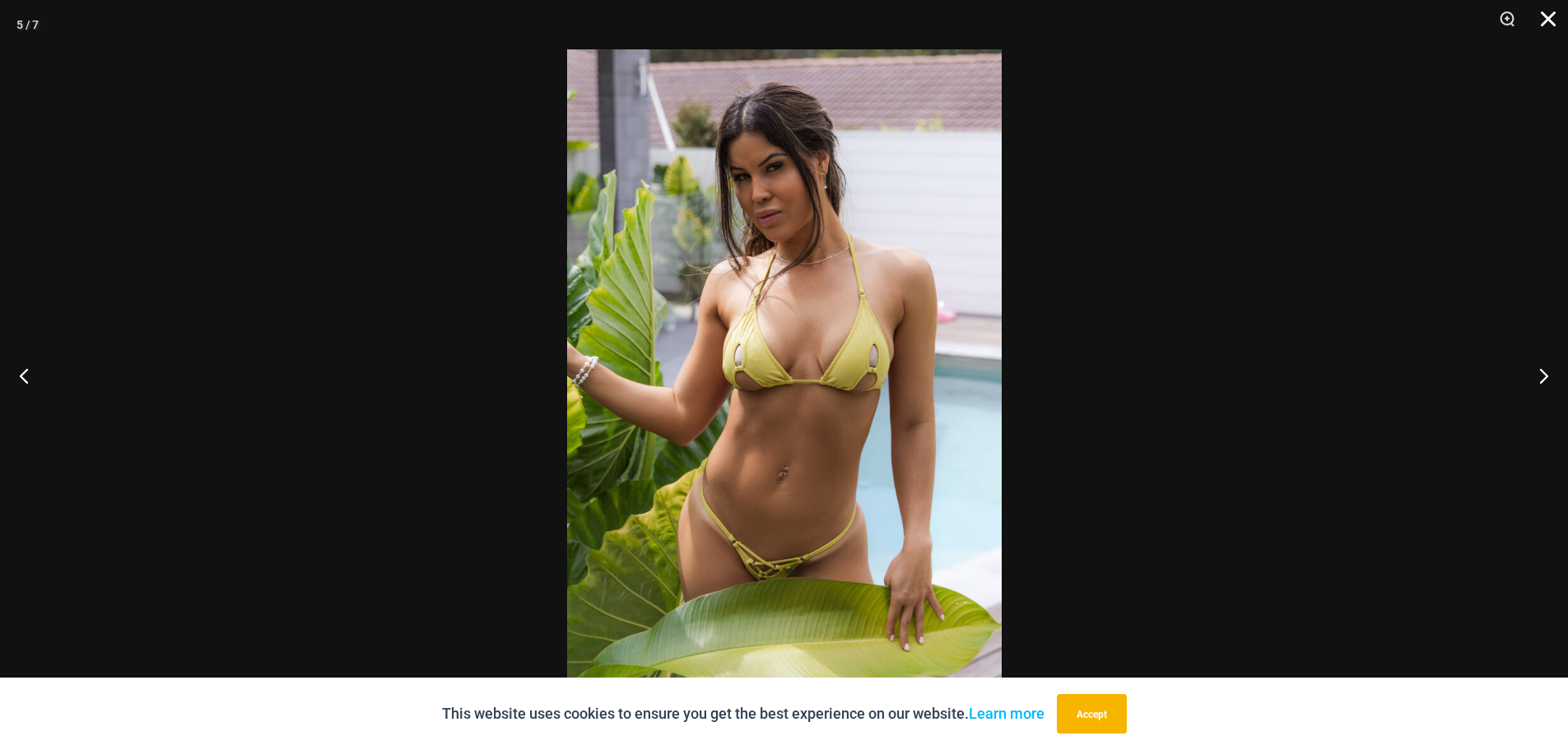
click at [1551, 18] on button "Close" at bounding box center [1542, 25] width 41 height 50
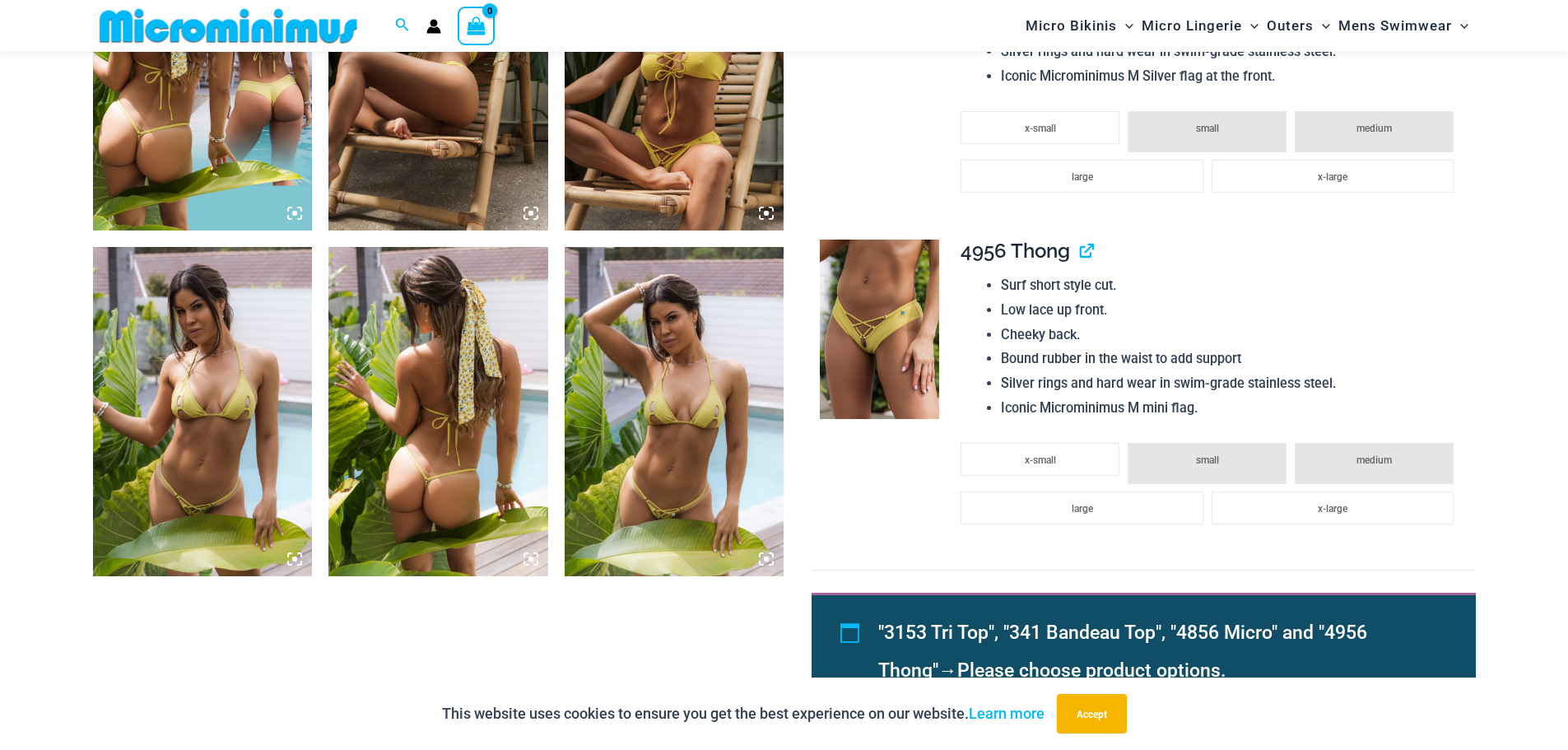
click at [1551, 18] on div "Search for: Search Search No products in the cart. No products in the cart. Con…" at bounding box center [784, 26] width 1568 height 52
